Goal: Check status: Check status

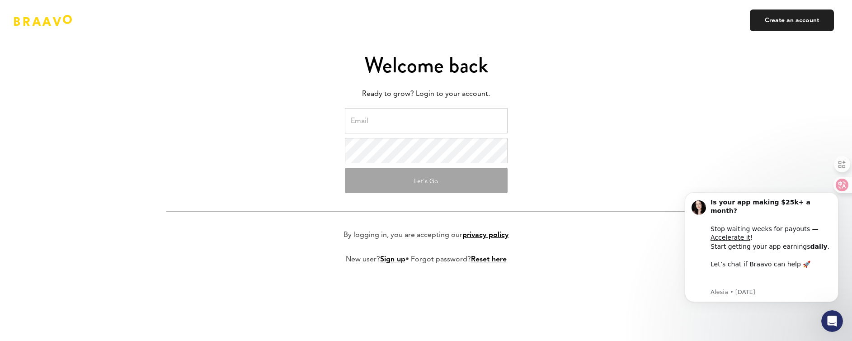
click at [396, 123] on input "email" at bounding box center [426, 120] width 163 height 25
type input "charleen@nuli.app"
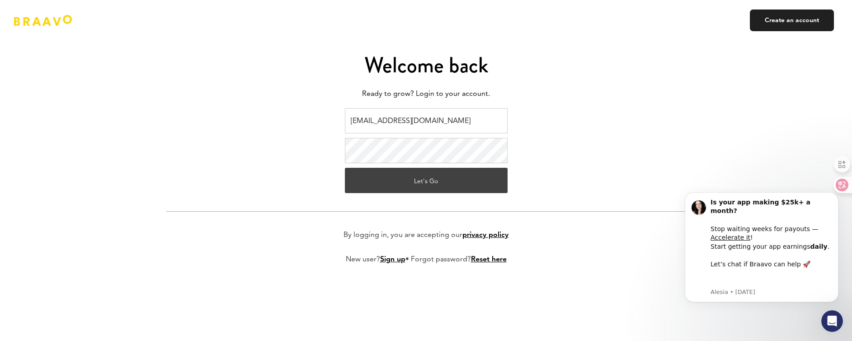
click at [425, 180] on button "Let's Go" at bounding box center [426, 180] width 163 height 25
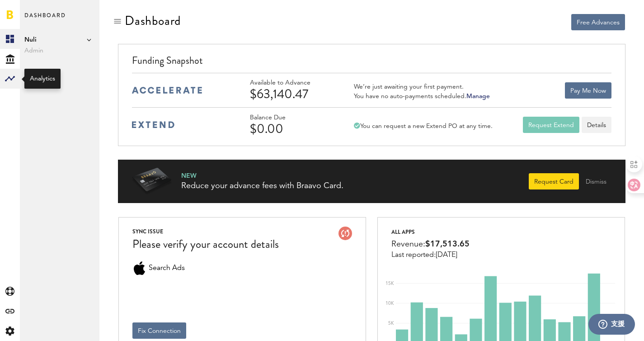
click at [11, 80] on rect at bounding box center [10, 78] width 11 height 11
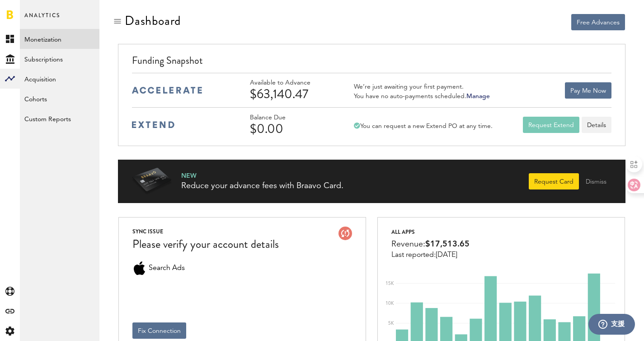
click at [79, 35] on link "Monetization" at bounding box center [60, 39] width 80 height 20
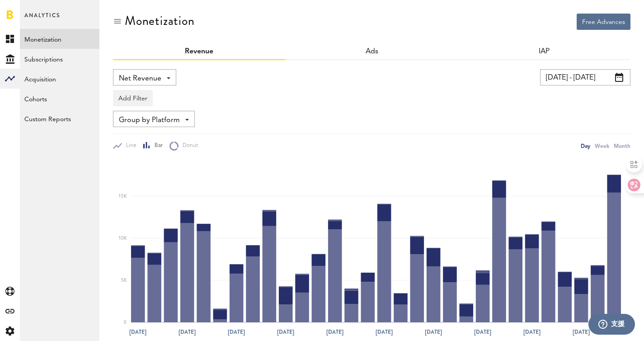
click at [575, 79] on input "[DATE] - [DATE]" at bounding box center [585, 77] width 90 height 16
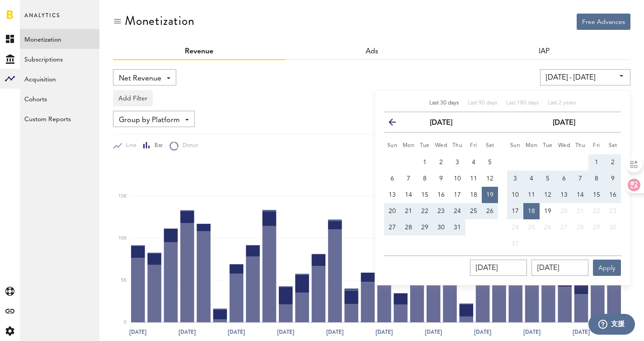
click at [518, 195] on span "10" at bounding box center [515, 195] width 7 height 6
type input "[DATE] - [DATE]"
type input "[DATE]"
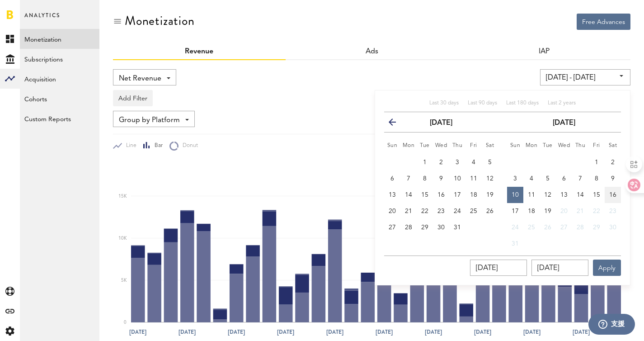
click at [611, 195] on span "16" at bounding box center [612, 195] width 7 height 6
type input "[DATE] - [DATE]"
type input "[DATE]"
click at [611, 264] on button "Apply" at bounding box center [607, 268] width 28 height 16
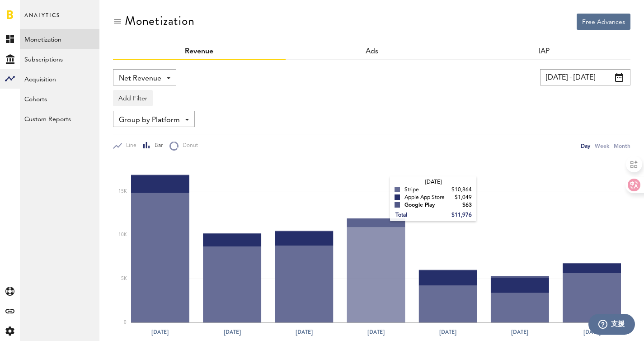
scroll to position [152, 0]
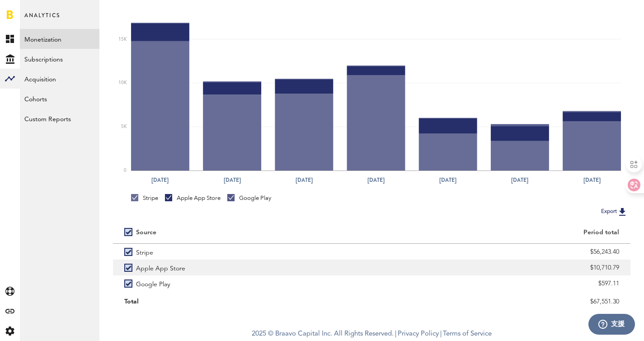
drag, startPoint x: 594, startPoint y: 266, endPoint x: 622, endPoint y: 266, distance: 28.0
click at [622, 266] on div "$10,710.79" at bounding box center [501, 268] width 259 height 16
copy div "10,710.79"
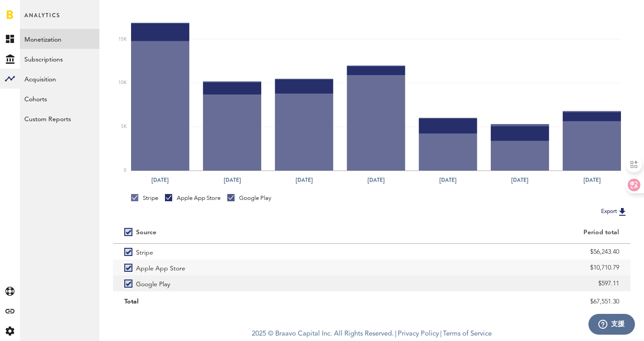
drag, startPoint x: 602, startPoint y: 283, endPoint x: 625, endPoint y: 285, distance: 23.2
click at [625, 285] on div "$597.11" at bounding box center [501, 283] width 259 height 16
copy div "597.11"
